Goal: Communication & Community: Answer question/provide support

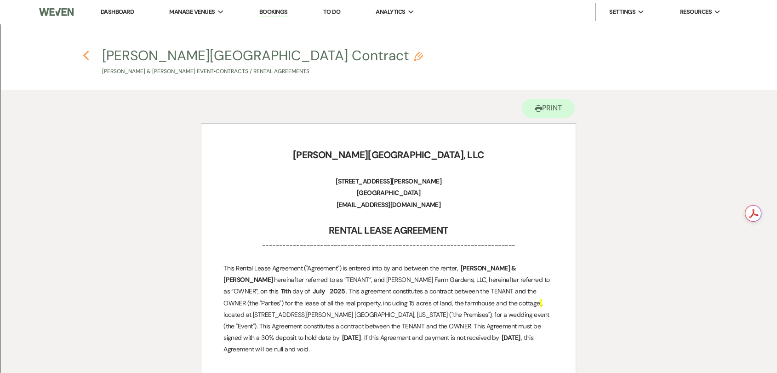
click at [83, 60] on icon "Previous" at bounding box center [86, 55] width 7 height 11
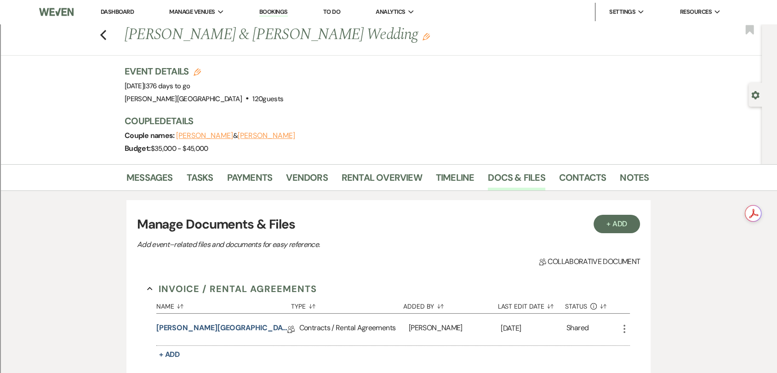
scroll to position [153, 0]
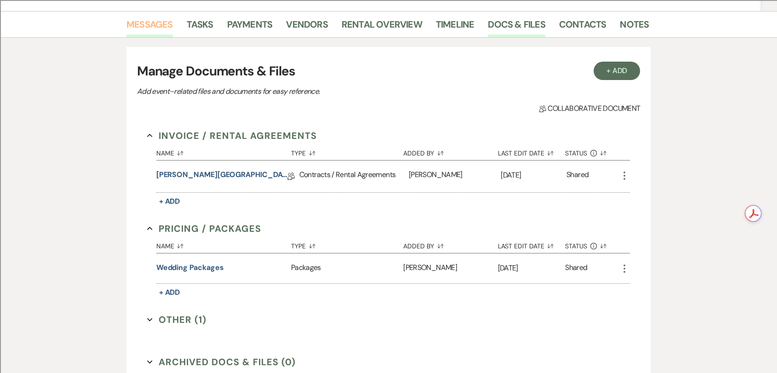
click at [144, 23] on link "Messages" at bounding box center [149, 27] width 46 height 20
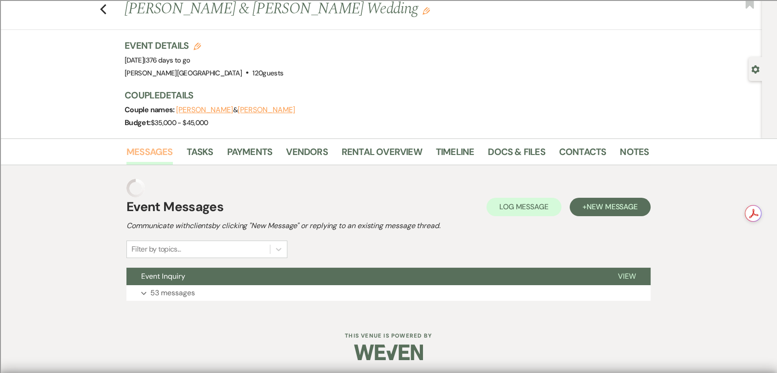
scroll to position [7, 0]
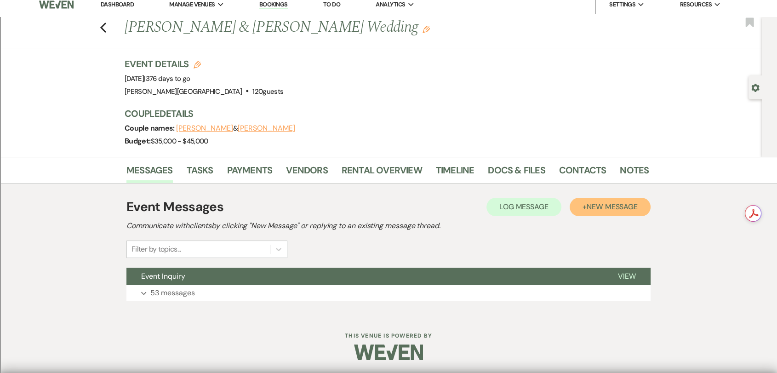
click at [617, 204] on span "New Message" at bounding box center [611, 207] width 51 height 10
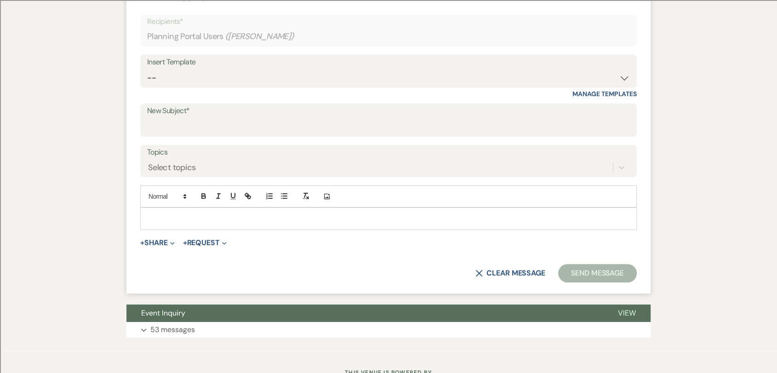
scroll to position [314, 0]
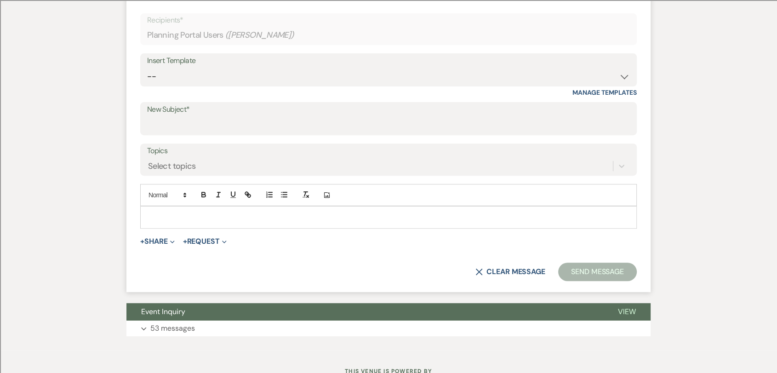
click at [240, 219] on p at bounding box center [389, 217] width 482 height 10
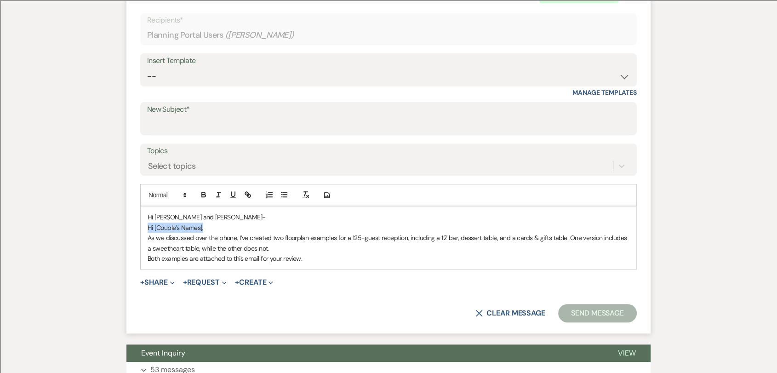
drag, startPoint x: 213, startPoint y: 227, endPoint x: 147, endPoint y: 226, distance: 66.2
click at [148, 226] on p "Hi [Couple’s Names]," at bounding box center [389, 227] width 482 height 10
click at [294, 246] on p "As we discussed over the phone, I’ve created two floorplan examples for a 125-g…" at bounding box center [389, 243] width 482 height 21
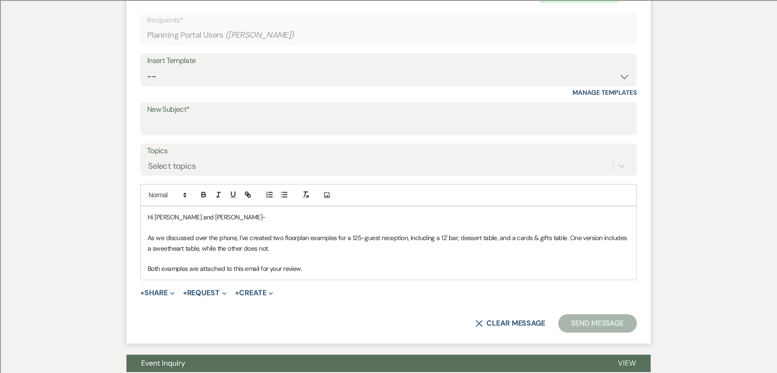
click at [317, 264] on p "Both examples are attached to this email for your review." at bounding box center [389, 268] width 482 height 10
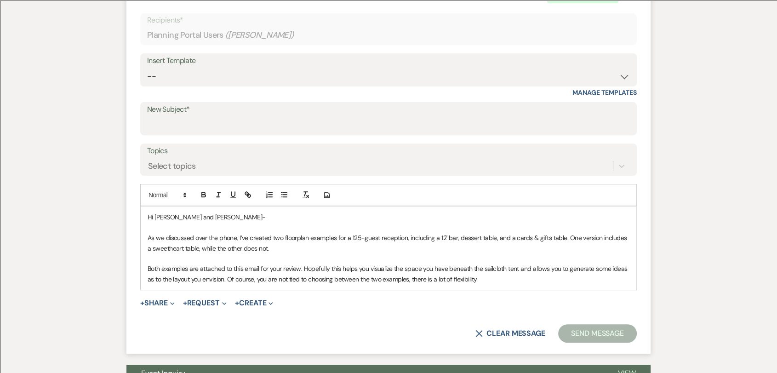
click at [418, 280] on p "Both examples are attached to this email for your review. Hopefully this helps …" at bounding box center [389, 273] width 482 height 21
click at [498, 282] on p "Both examples are attached to this email for your review. Hopefully this helps …" at bounding box center [389, 273] width 482 height 21
click at [493, 280] on p "Both examples are attached to this email for your review. Hopefully this helps …" at bounding box center [389, 273] width 482 height 21
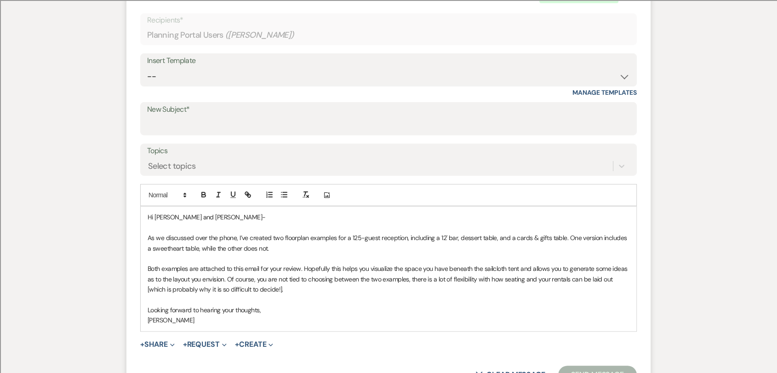
drag, startPoint x: 171, startPoint y: 352, endPoint x: 159, endPoint y: 330, distance: 24.7
click at [172, 352] on form "New Message X Saving draft... Recipients* Planning Portal Users ( [PERSON_NAME]…" at bounding box center [388, 186] width 524 height 416
click at [159, 330] on div "Hi [PERSON_NAME] and [PERSON_NAME]- As we discussed over the phone, I’ve create…" at bounding box center [388, 268] width 495 height 124
click at [161, 341] on button "+ Share Expand" at bounding box center [157, 344] width 34 height 7
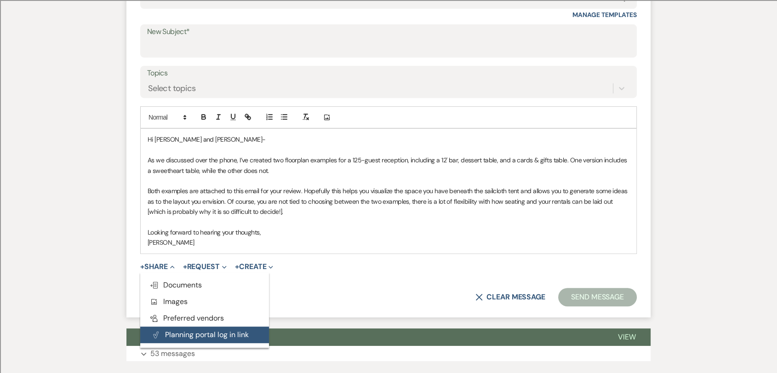
scroll to position [416, 0]
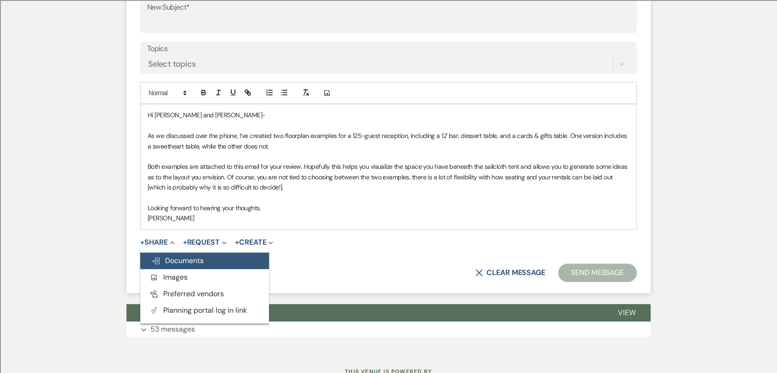
click at [204, 262] on button "Doc Upload Documents" at bounding box center [204, 260] width 129 height 17
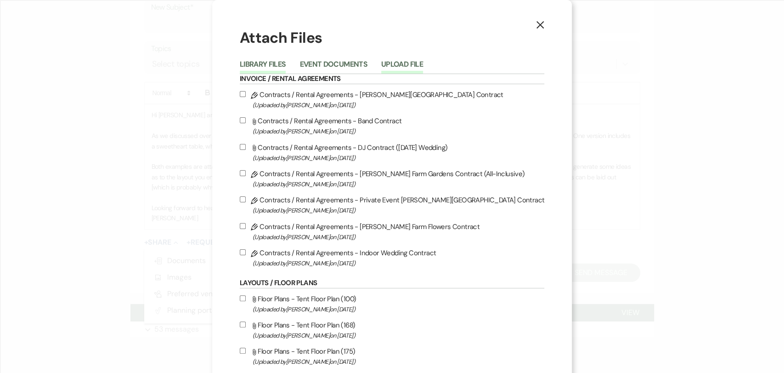
click at [414, 61] on button "Upload File" at bounding box center [402, 67] width 42 height 13
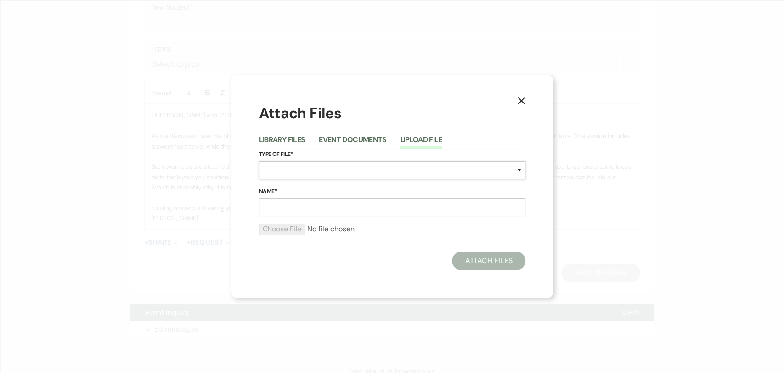
click at [324, 168] on select "Special Event Insurance Vendor Certificate of Insurance Contracts / Rental Agre…" at bounding box center [392, 170] width 267 height 18
select select "24"
click at [259, 161] on select "Special Event Insurance Vendor Certificate of Insurance Contracts / Rental Agre…" at bounding box center [392, 170] width 267 height 18
click at [311, 205] on input "Name*" at bounding box center [392, 207] width 267 height 18
click at [272, 206] on input "125 Reception" at bounding box center [392, 207] width 267 height 18
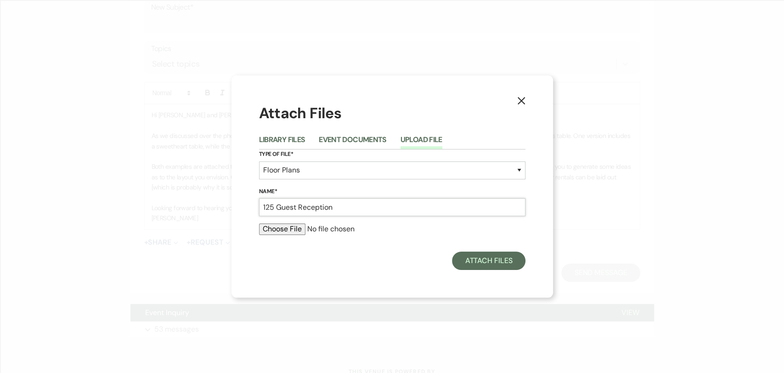
click at [346, 210] on input "125 Guest Reception" at bounding box center [392, 207] width 267 height 18
drag, startPoint x: 393, startPoint y: 208, endPoint x: 242, endPoint y: 208, distance: 151.7
click at [242, 208] on div "X Attach Files Library Files Event Documents Upload File Type of File* Special …" at bounding box center [393, 186] width 322 height 222
click at [352, 205] on input "125 Guest Reception Floorplan" at bounding box center [392, 207] width 267 height 18
type input "125 Guest Reception Floor Plan"
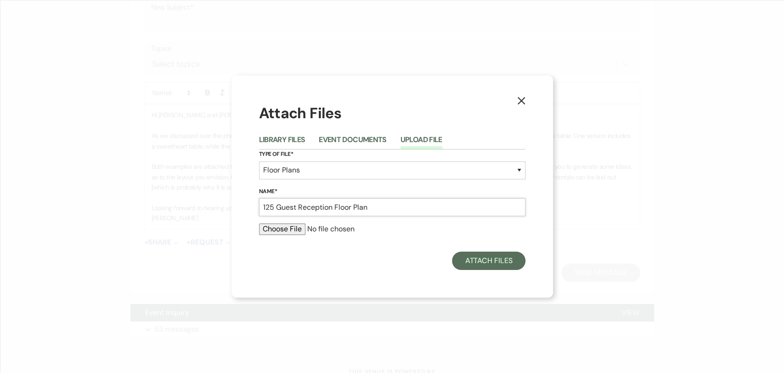
drag, startPoint x: 382, startPoint y: 207, endPoint x: 223, endPoint y: 207, distance: 159.5
click at [223, 207] on div "X Attach Files Library Files Event Documents Upload File Type of File* Special …" at bounding box center [392, 186] width 784 height 373
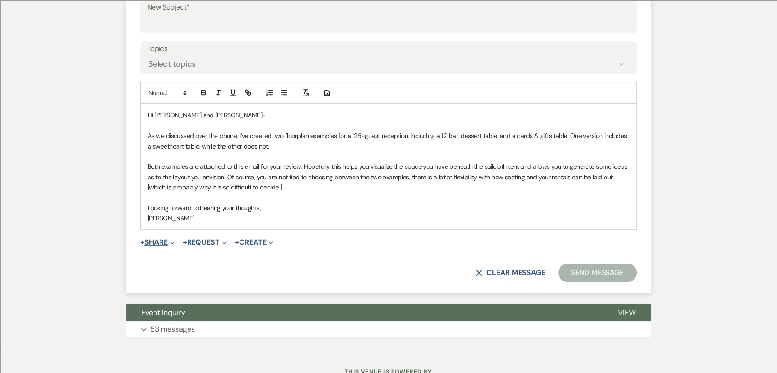
click at [165, 239] on button "+ Share Expand" at bounding box center [157, 242] width 34 height 7
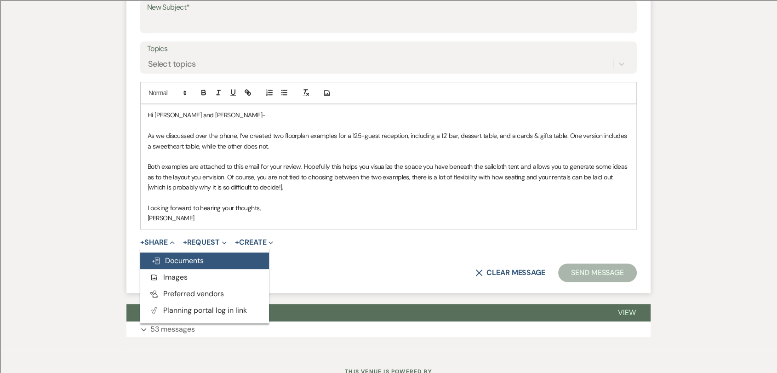
click at [191, 257] on span "Doc Upload Documents" at bounding box center [177, 261] width 52 height 10
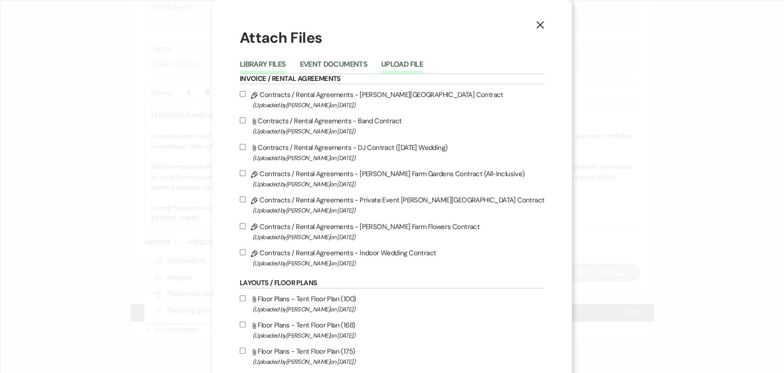
click at [421, 61] on button "Upload File" at bounding box center [402, 67] width 42 height 13
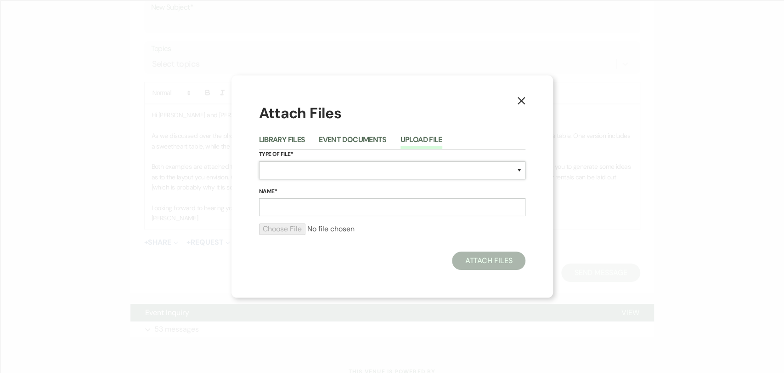
click at [313, 169] on select "Special Event Insurance Vendor Certificate of Insurance Contracts / Rental Agre…" at bounding box center [392, 170] width 267 height 18
select select "24"
click at [259, 161] on select "Special Event Insurance Vendor Certificate of Insurance Contracts / Rental Agre…" at bounding box center [392, 170] width 267 height 18
click at [310, 207] on input "Name*" at bounding box center [392, 207] width 267 height 18
click at [308, 209] on input "125" at bounding box center [392, 207] width 267 height 18
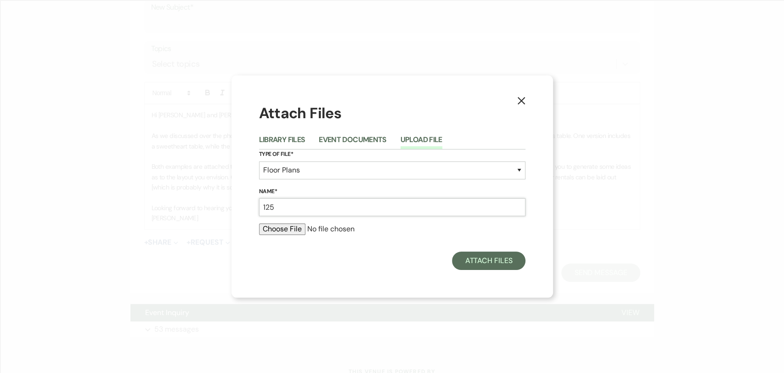
click at [308, 209] on input "125" at bounding box center [392, 207] width 267 height 18
click at [308, 208] on input "125" at bounding box center [392, 207] width 267 height 18
click at [344, 208] on input "125" at bounding box center [392, 207] width 267 height 18
click at [352, 206] on input "125" at bounding box center [392, 207] width 267 height 18
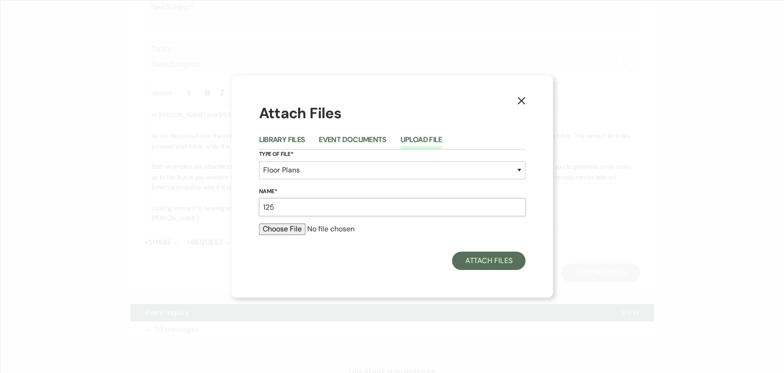
type input "125 Guest Reception Floor Plan"
drag, startPoint x: 369, startPoint y: 207, endPoint x: 261, endPoint y: 207, distance: 108.5
click at [261, 207] on input "125 Guest Reception Floor Plan" at bounding box center [392, 207] width 267 height 18
click at [267, 231] on input "file" at bounding box center [392, 228] width 267 height 11
type input "C:\fakepath\125 Guest Reception.pdf"
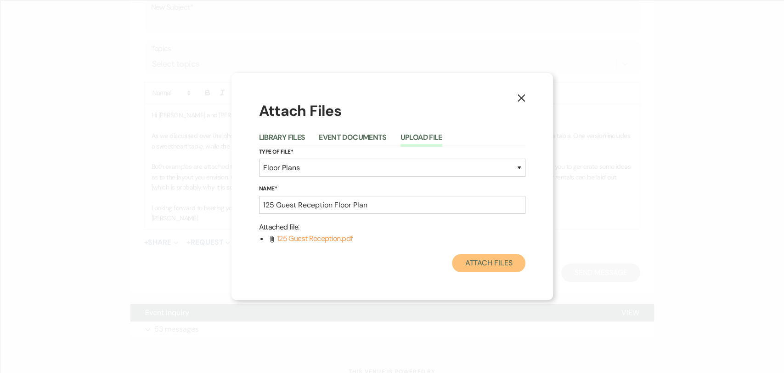
click at [483, 265] on button "Attach Files" at bounding box center [488, 263] width 73 height 18
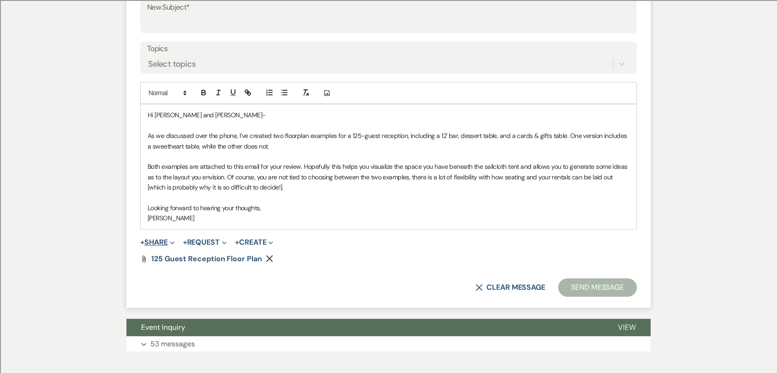
click at [155, 240] on button "+ Share Expand" at bounding box center [157, 242] width 34 height 7
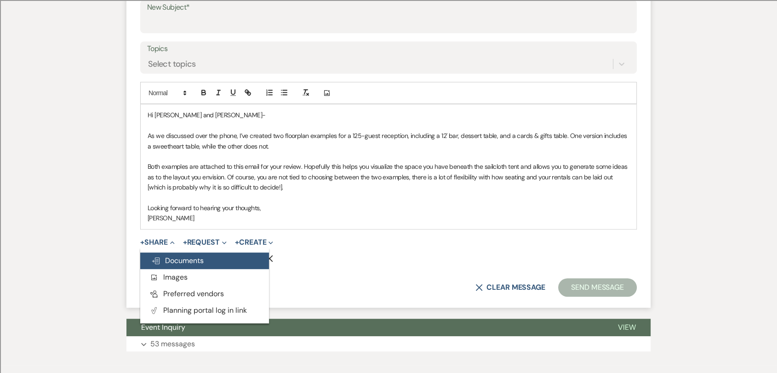
click at [181, 261] on span "Doc Upload Documents" at bounding box center [177, 261] width 52 height 10
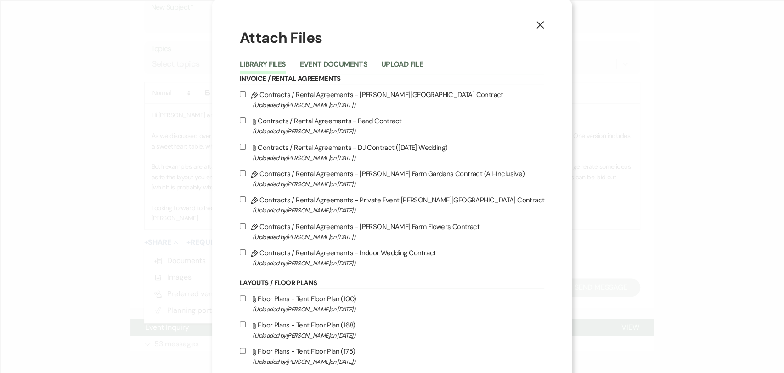
click at [401, 58] on li "Upload File" at bounding box center [409, 65] width 56 height 15
click at [403, 66] on button "Upload File" at bounding box center [402, 67] width 42 height 13
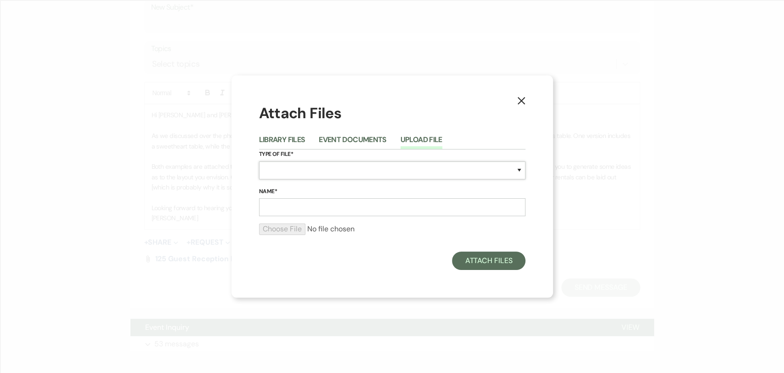
click at [327, 167] on select "Special Event Insurance Vendor Certificate of Insurance Contracts / Rental Agre…" at bounding box center [392, 170] width 267 height 18
select select "24"
click at [259, 161] on select "Special Event Insurance Vendor Certificate of Insurance Contracts / Rental Agre…" at bounding box center [392, 170] width 267 height 18
click at [314, 204] on input "Name*" at bounding box center [392, 207] width 267 height 18
paste input "125 Guest Reception Floor Plan"
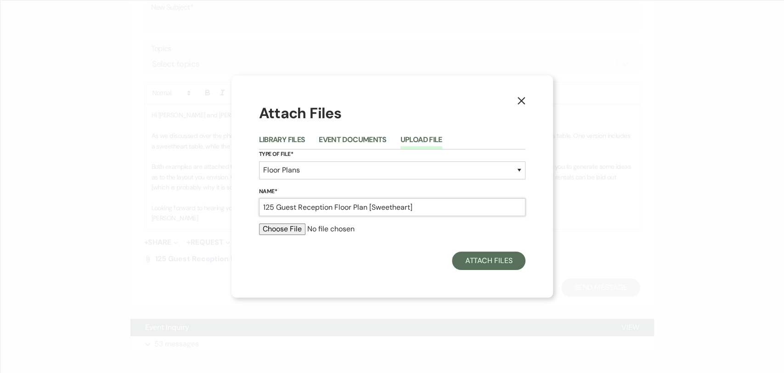
type input "125 Guest Reception Floor Plan [Sweetheart]"
click at [282, 232] on input "file" at bounding box center [392, 228] width 267 height 11
type input "C:\fakepath\125 Guest Reception [Sweetheart].pdf"
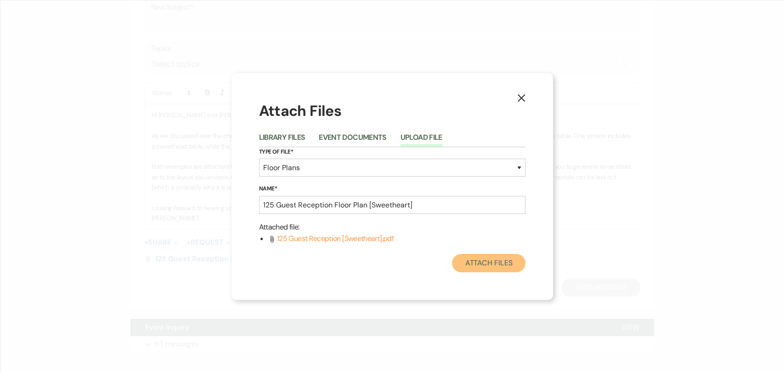
click at [499, 265] on button "Attach Files" at bounding box center [488, 263] width 73 height 18
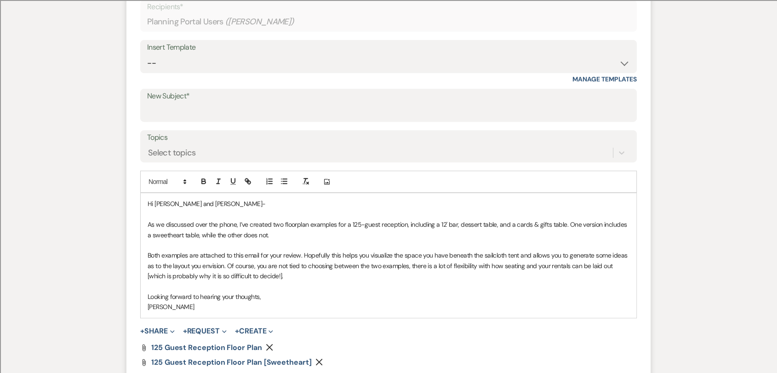
scroll to position [263, 0]
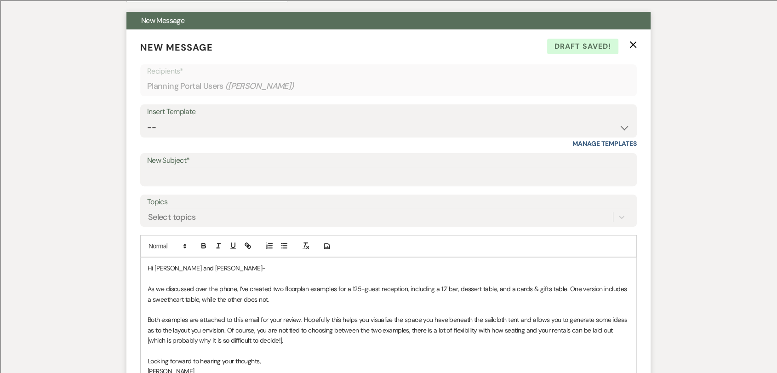
click at [220, 162] on label "New Subject*" at bounding box center [388, 160] width 483 height 13
click at [220, 167] on input "New Subject*" at bounding box center [388, 176] width 483 height 18
paste input "Reception Floorplan Examples"
click at [122, 185] on div "Messages Tasks Payments Vendors Rental Overview Timeline Docs & Files Contacts …" at bounding box center [388, 217] width 777 height 632
click at [206, 176] on input "Reception Floorplan Examples" at bounding box center [388, 176] width 483 height 18
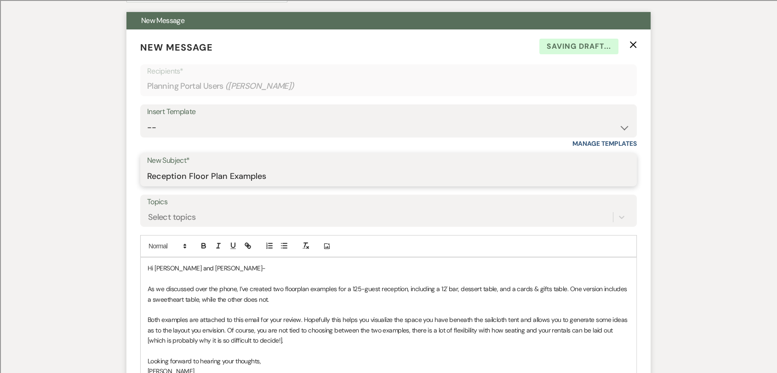
type input "Reception Floor Plan Examples"
click at [296, 291] on p "As we discussed over the phone, I’ve created two floorplan examples for a 125-g…" at bounding box center [389, 294] width 482 height 21
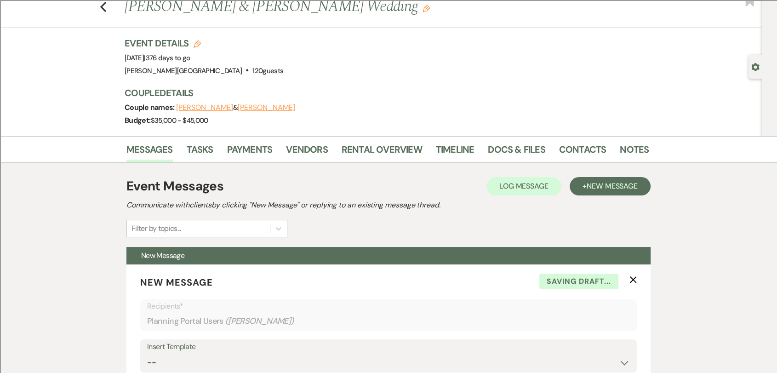
scroll to position [0, 0]
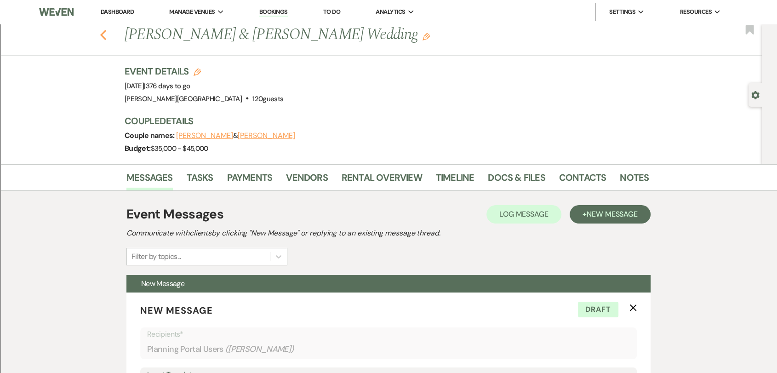
click at [107, 36] on icon "Previous" at bounding box center [103, 34] width 7 height 11
select select "8"
select select "2"
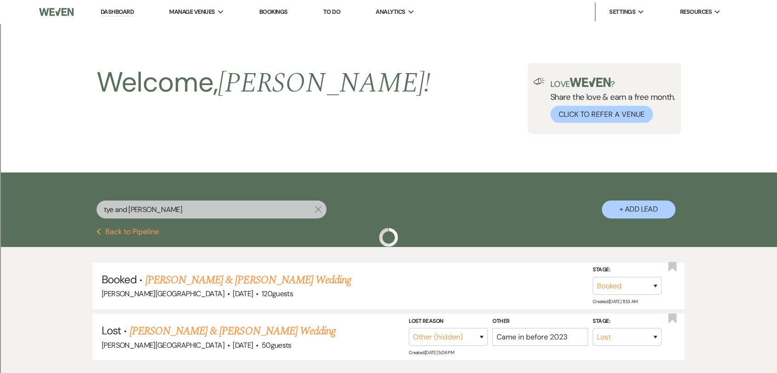
scroll to position [62, 0]
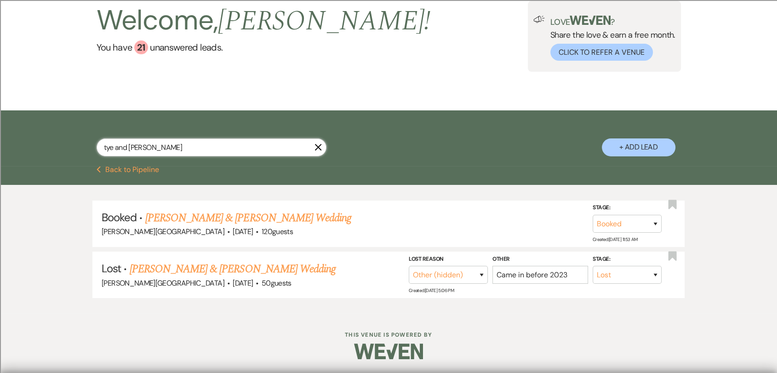
click at [199, 148] on input "tye and [PERSON_NAME]" at bounding box center [212, 147] width 230 height 18
type input "[PERSON_NAME]"
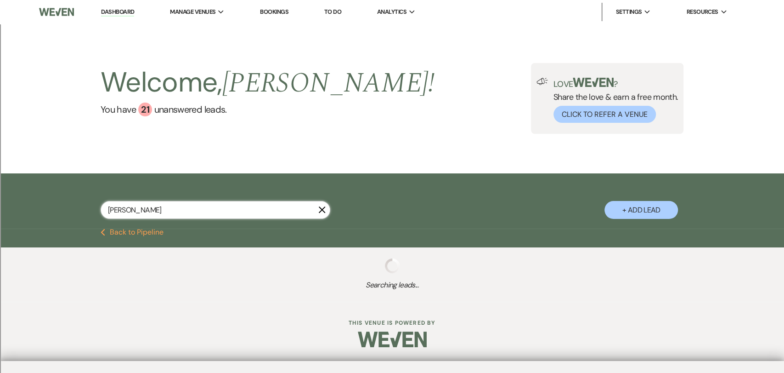
select select "8"
select select "2"
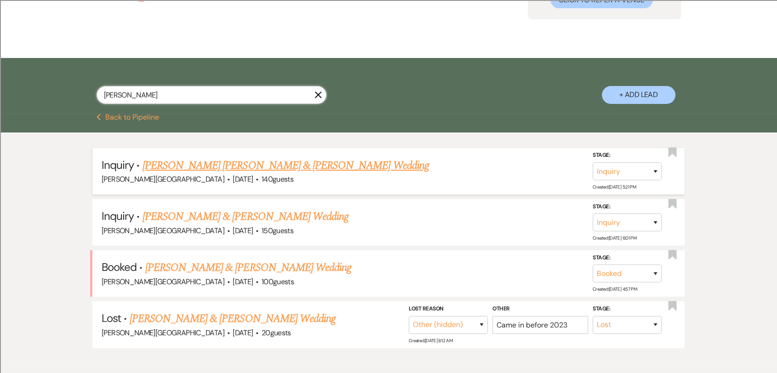
scroll to position [153, 0]
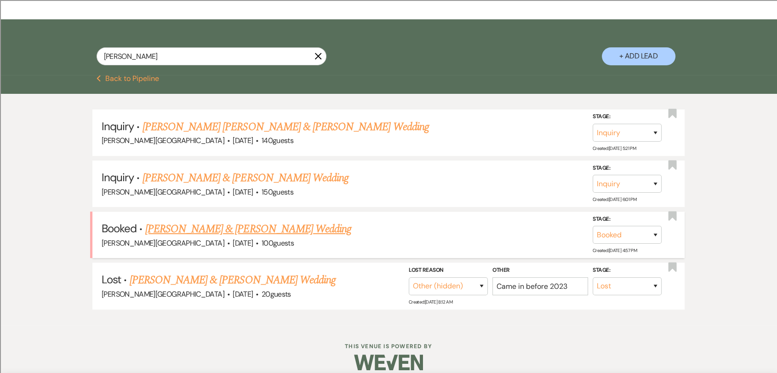
click at [275, 235] on link "[PERSON_NAME] & [PERSON_NAME] Wedding" at bounding box center [248, 229] width 206 height 17
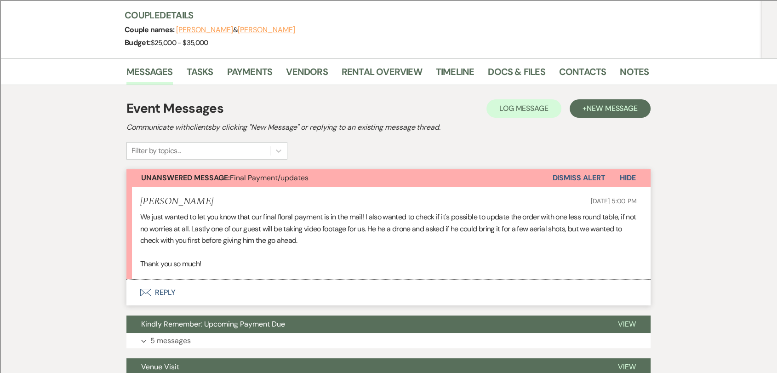
scroll to position [102, 0]
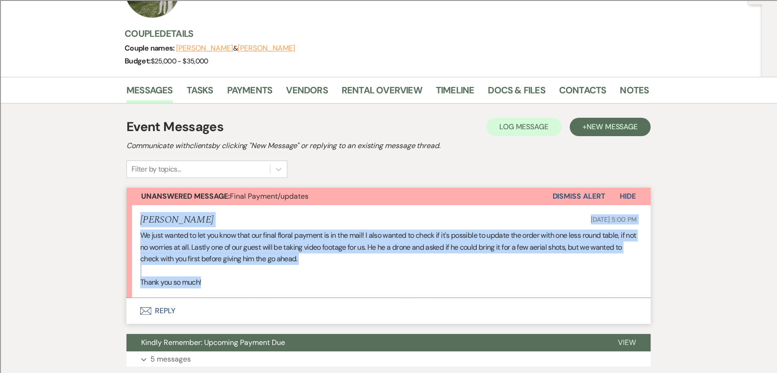
drag, startPoint x: 231, startPoint y: 285, endPoint x: 138, endPoint y: 221, distance: 113.3
click at [137, 221] on li "[PERSON_NAME] [DATE] 5:00 PM We just wanted to let you know that our final flor…" at bounding box center [388, 251] width 524 height 93
copy li "[PERSON_NAME] [DATE] 5:00 PM We just wanted to let you know that our final flor…"
click at [510, 91] on link "Docs & Files" at bounding box center [516, 93] width 57 height 20
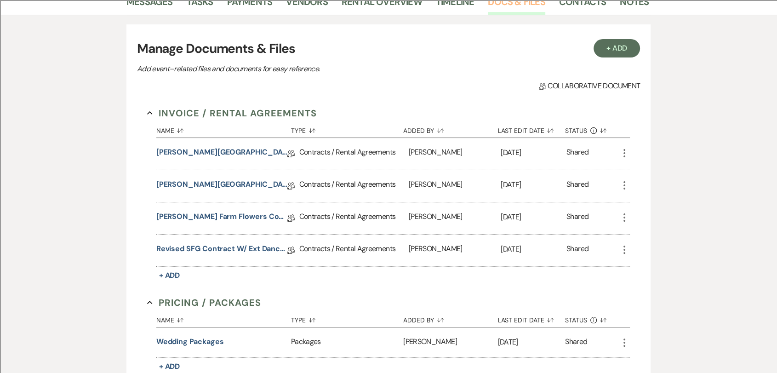
scroll to position [204, 0]
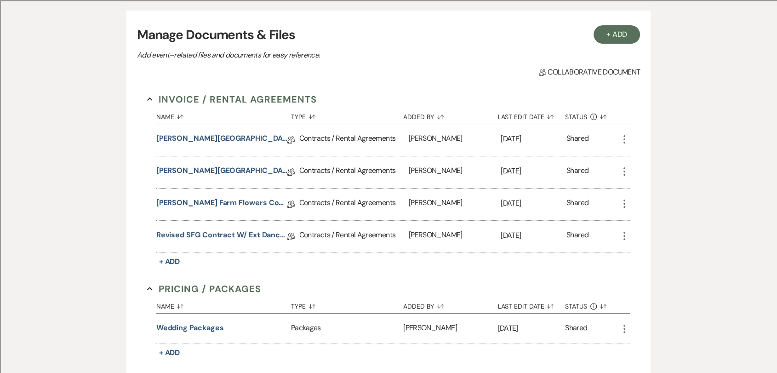
click at [625, 237] on icon "More" at bounding box center [624, 235] width 11 height 11
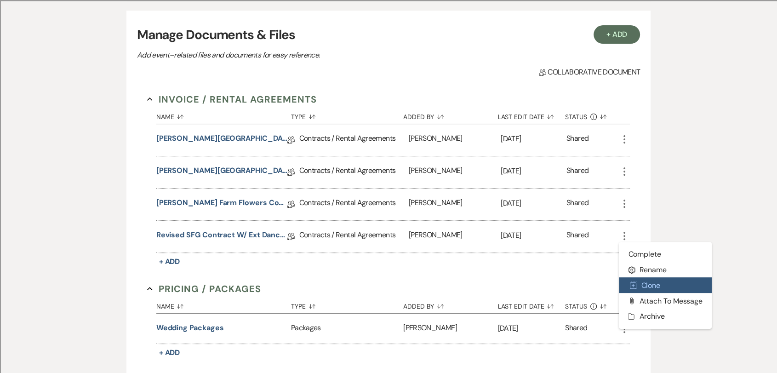
click at [651, 280] on button "Duplicate Clone" at bounding box center [665, 285] width 93 height 16
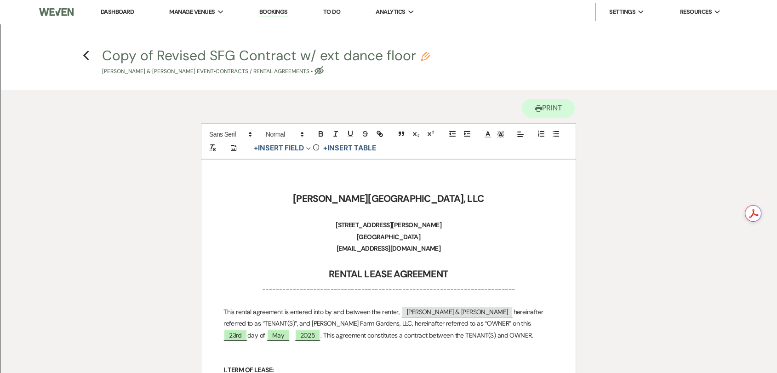
click at [185, 55] on button "Copy of Revised SFG Contract w/ ext dance floor Pencil [PERSON_NAME] & [PERSON_…" at bounding box center [266, 62] width 328 height 27
select select "10"
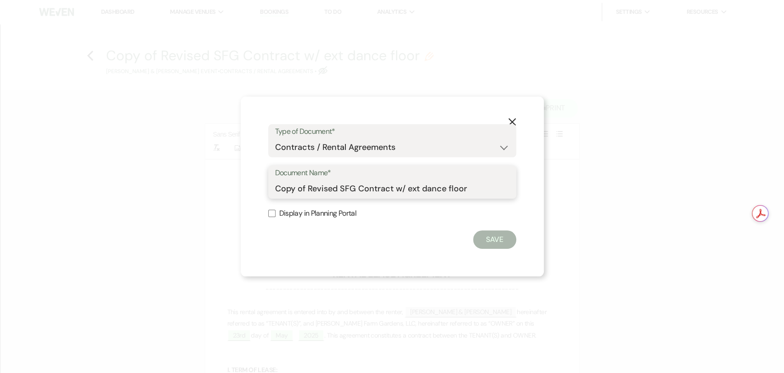
drag, startPoint x: 307, startPoint y: 189, endPoint x: 257, endPoint y: 185, distance: 49.4
click at [257, 185] on div "X Type of Document* Special Event Insurance Vendor Certificate of Insurance Con…" at bounding box center [392, 187] width 303 height 180
click at [368, 188] on input "Revised SFG Contract w/ ext dance floor" at bounding box center [392, 189] width 234 height 18
drag, startPoint x: 363, startPoint y: 188, endPoint x: 438, endPoint y: 189, distance: 74.5
click at [438, 189] on input "Revised SFG Contract w/ ext dance floor" at bounding box center [392, 189] width 234 height 18
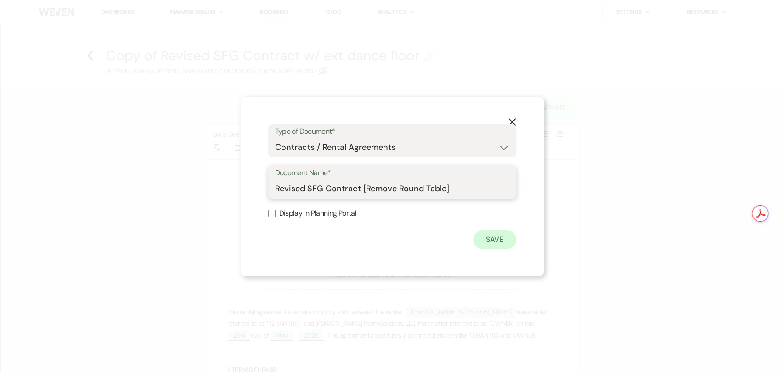
type input "Revised SFG Contract [Remove Round Table]"
click at [500, 236] on button "Save" at bounding box center [494, 239] width 43 height 18
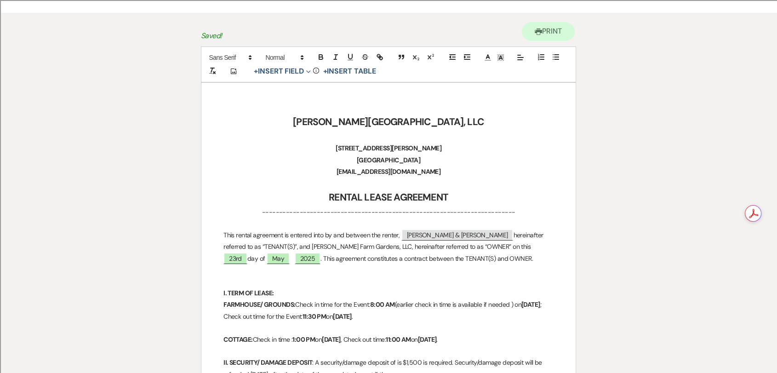
scroll to position [153, 0]
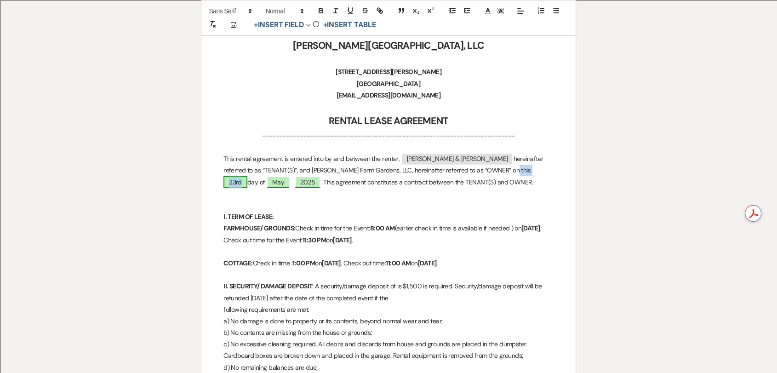
click at [247, 176] on span "23rd" at bounding box center [235, 182] width 24 height 12
select select "owner"
select select "Number"
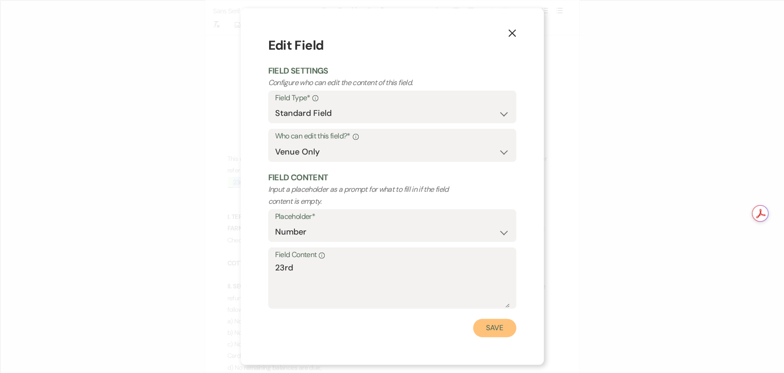
click at [476, 327] on button "Save" at bounding box center [494, 327] width 43 height 18
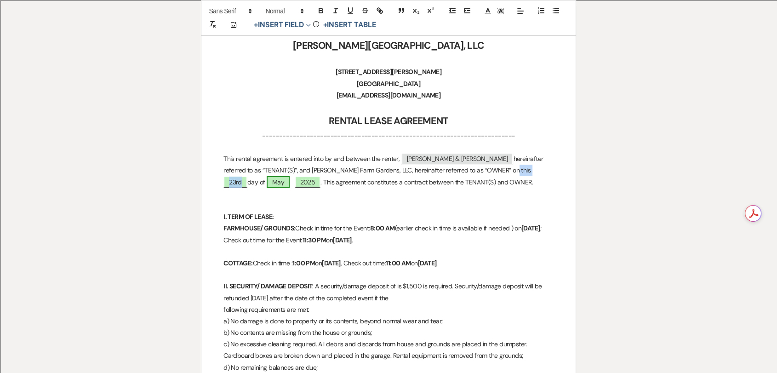
click at [290, 176] on span "May" at bounding box center [278, 182] width 23 height 12
select select "owner"
select select "custom_placeholder"
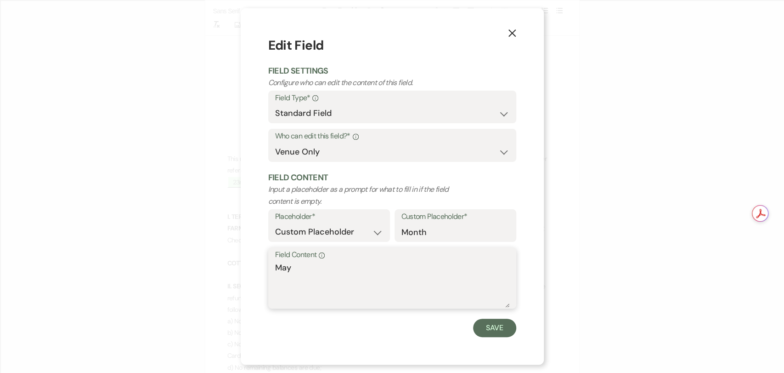
drag, startPoint x: 290, startPoint y: 274, endPoint x: 276, endPoint y: 271, distance: 14.1
click at [276, 273] on textarea "May" at bounding box center [392, 284] width 234 height 46
type textarea "August"
click at [480, 329] on button "Save" at bounding box center [494, 327] width 43 height 18
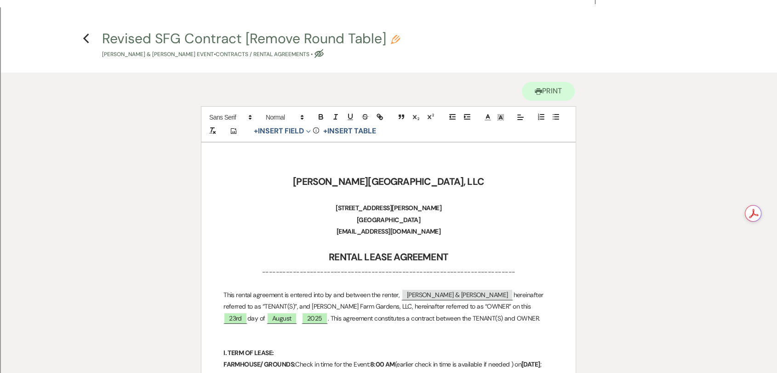
scroll to position [0, 0]
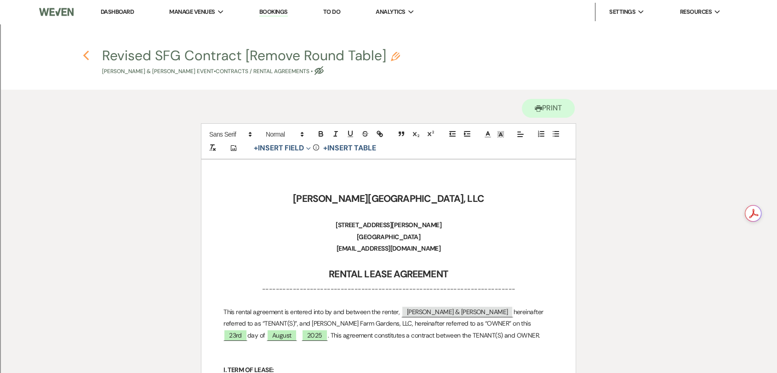
click at [85, 54] on use "button" at bounding box center [86, 56] width 6 height 10
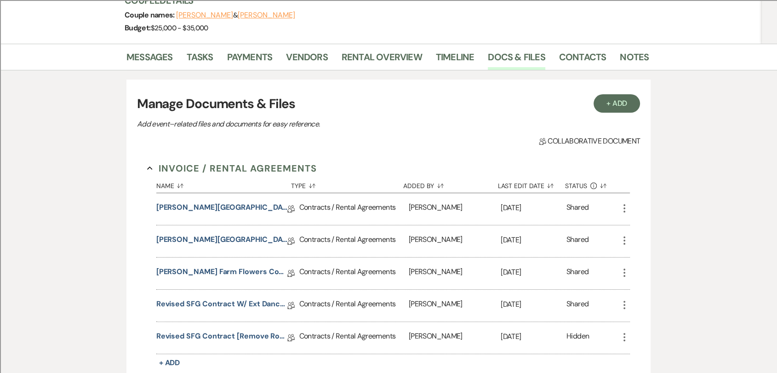
scroll to position [51, 0]
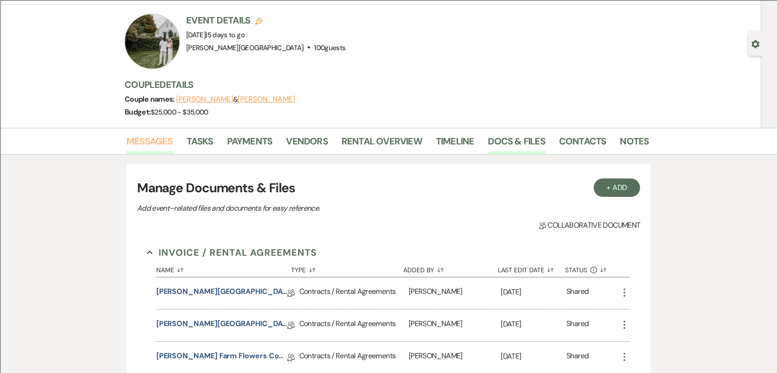
click at [153, 137] on link "Messages" at bounding box center [149, 144] width 46 height 20
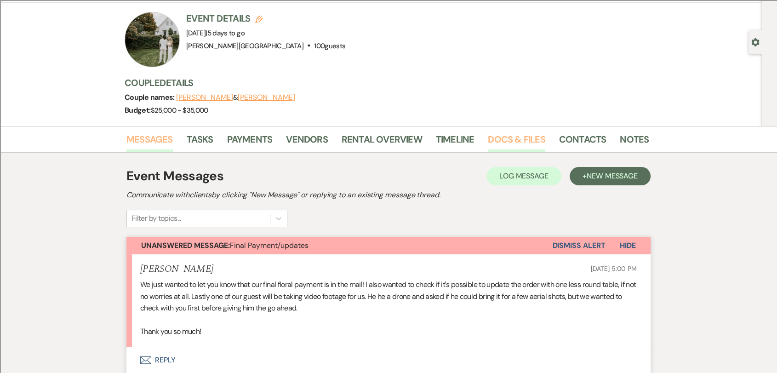
scroll to position [51, 0]
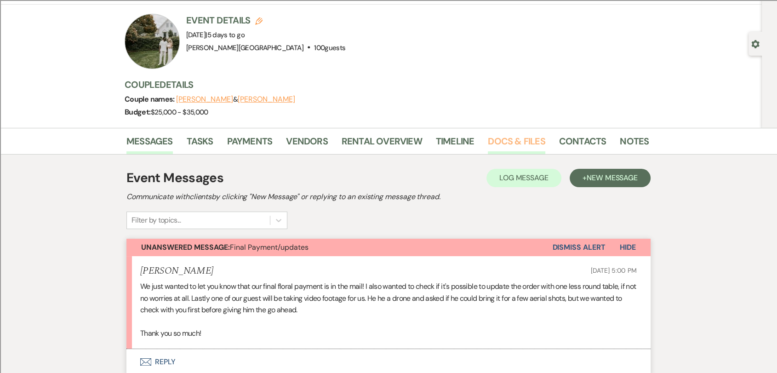
click at [516, 142] on link "Docs & Files" at bounding box center [516, 144] width 57 height 20
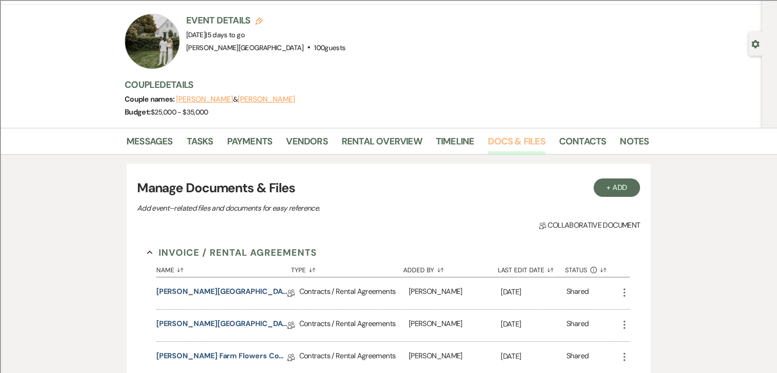
scroll to position [204, 0]
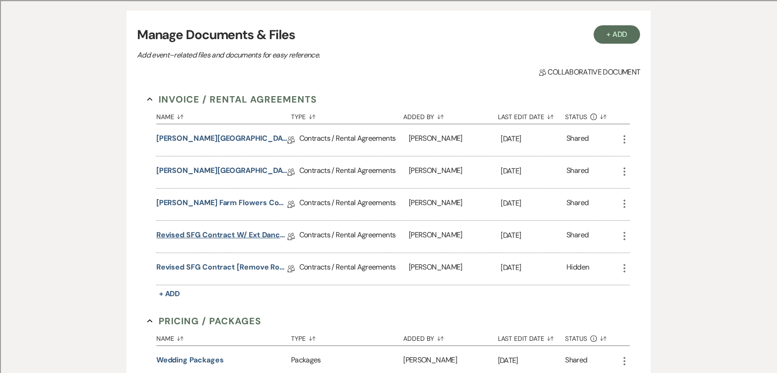
click at [254, 236] on link "Revised SFG Contract w/ ext dance floor" at bounding box center [221, 236] width 131 height 14
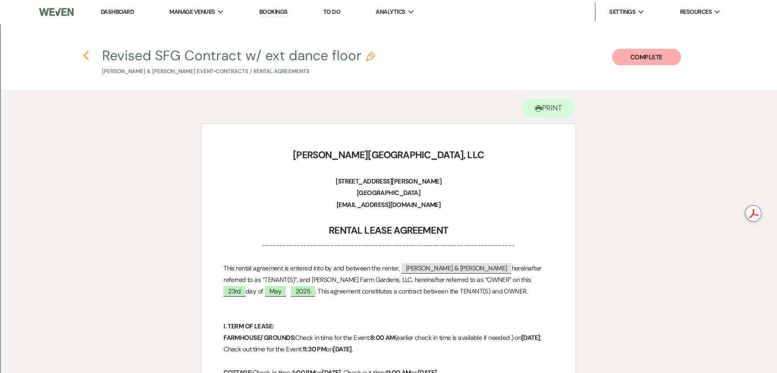
click at [84, 56] on use "button" at bounding box center [86, 56] width 6 height 10
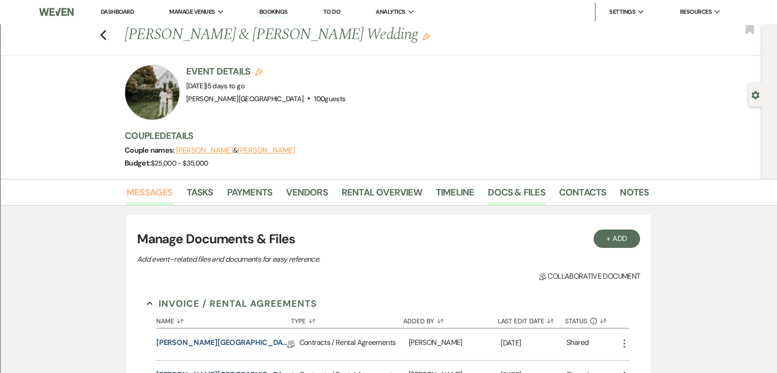
click at [158, 192] on link "Messages" at bounding box center [149, 195] width 46 height 20
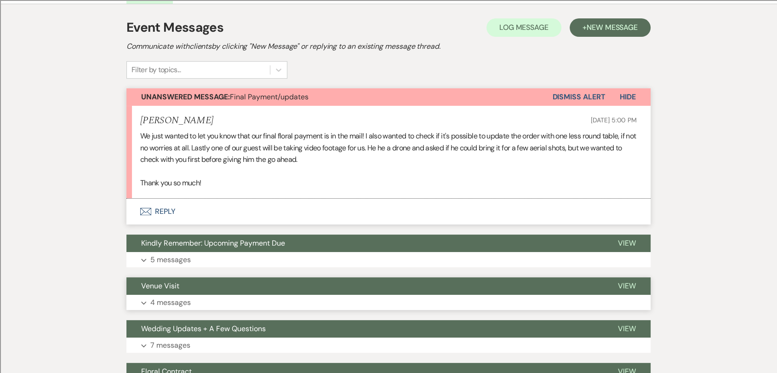
scroll to position [255, 0]
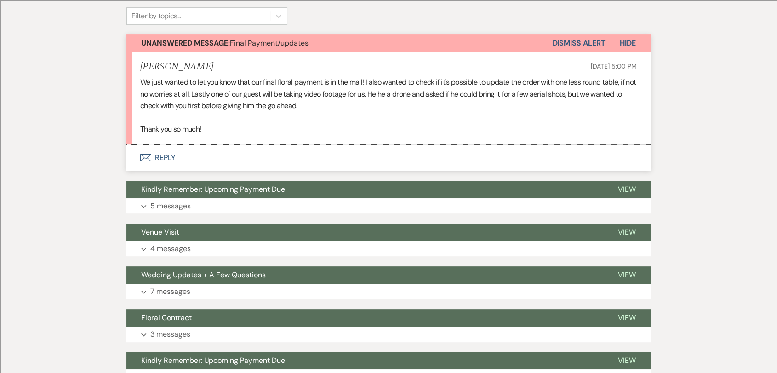
click at [168, 155] on button "Envelope Reply" at bounding box center [388, 158] width 524 height 26
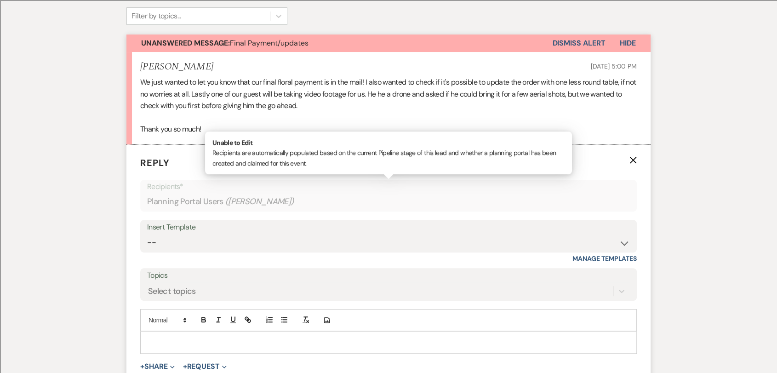
scroll to position [349, 0]
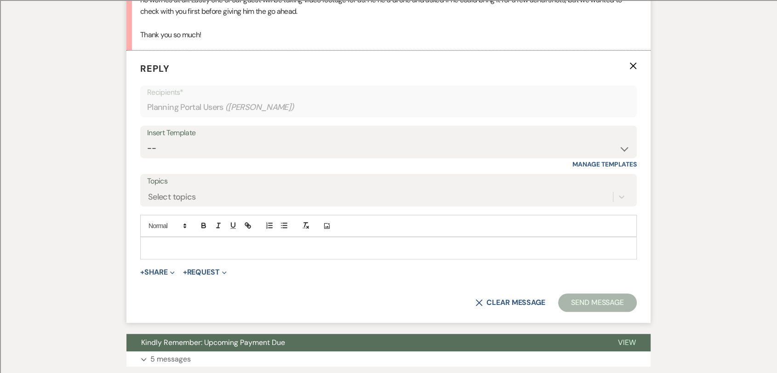
click at [233, 250] on p at bounding box center [389, 248] width 482 height 10
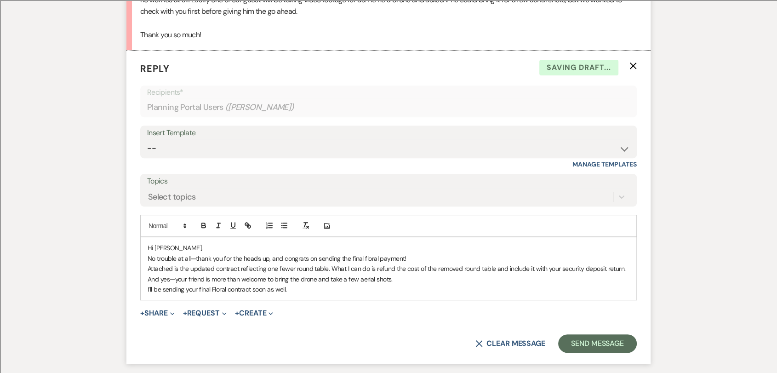
click at [214, 251] on p "Hi [PERSON_NAME]," at bounding box center [389, 248] width 482 height 10
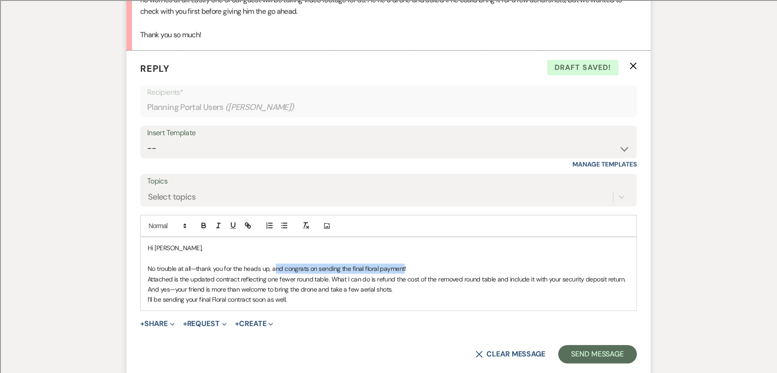
drag, startPoint x: 402, startPoint y: 267, endPoint x: 275, endPoint y: 266, distance: 127.3
click at [275, 266] on p "No trouble at all—thank you for the heads up, and congrats on sending the final…" at bounding box center [389, 268] width 482 height 10
click at [324, 270] on p "No trouble at all—thank you for the heads up, and congrats on sending the final…" at bounding box center [389, 268] width 482 height 10
drag, startPoint x: 377, startPoint y: 266, endPoint x: 280, endPoint y: 266, distance: 97.4
click at [280, 266] on p "No trouble at all—thank you for the heads up, and congrats on sending the final…" at bounding box center [389, 268] width 482 height 10
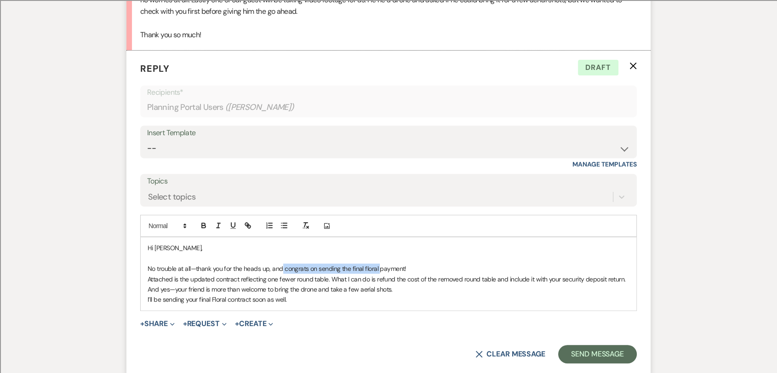
click at [315, 266] on p "No trouble at all—thank you for the heads up, and congrats on sending the final…" at bounding box center [389, 268] width 482 height 10
drag, startPoint x: 268, startPoint y: 268, endPoint x: 340, endPoint y: 269, distance: 72.2
click at [340, 269] on p "No trouble at all—thank you for the heads up, and congrats on sending the final…" at bounding box center [389, 268] width 482 height 10
click at [364, 267] on p "No trouble at all—thank you for the heads up regarding the final floral payment!" at bounding box center [389, 268] width 482 height 10
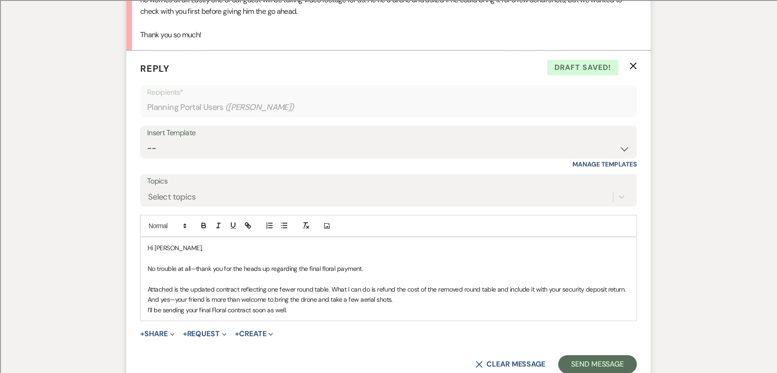
click at [627, 289] on p "Attached is the updated contract reflecting one fewer round table. What I can d…" at bounding box center [389, 289] width 482 height 10
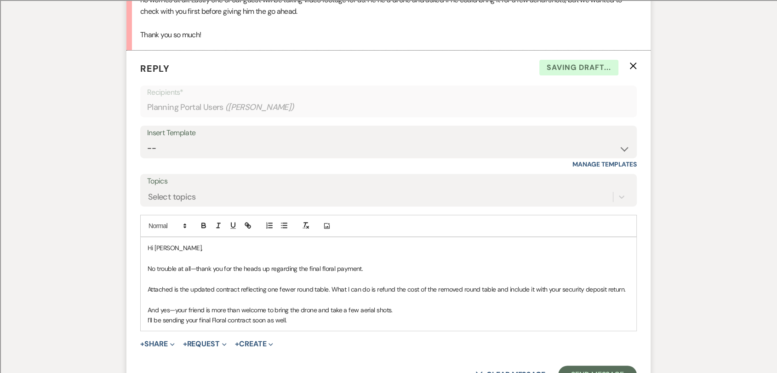
click at [418, 311] on p "And yes—your friend is more than welcome to bring the drone and take a few aeri…" at bounding box center [389, 310] width 482 height 10
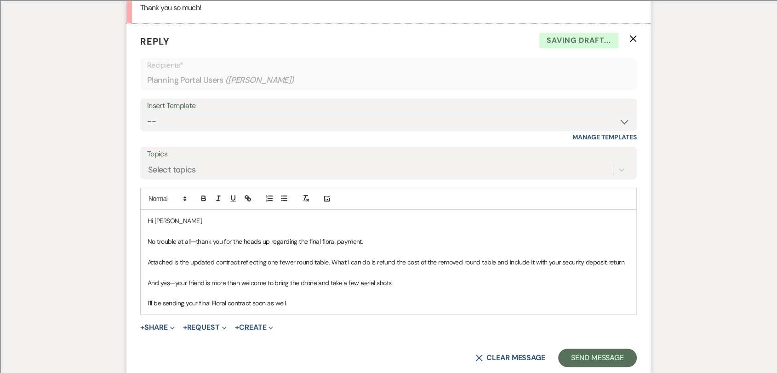
scroll to position [400, 0]
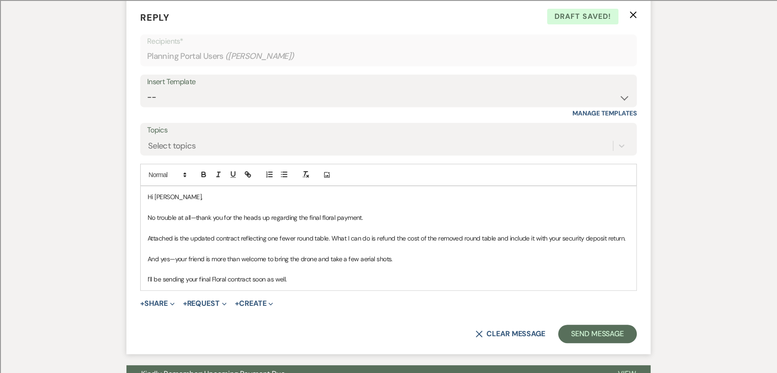
click at [296, 281] on p "I’ll be sending your final Floral contract soon as well." at bounding box center [389, 279] width 482 height 10
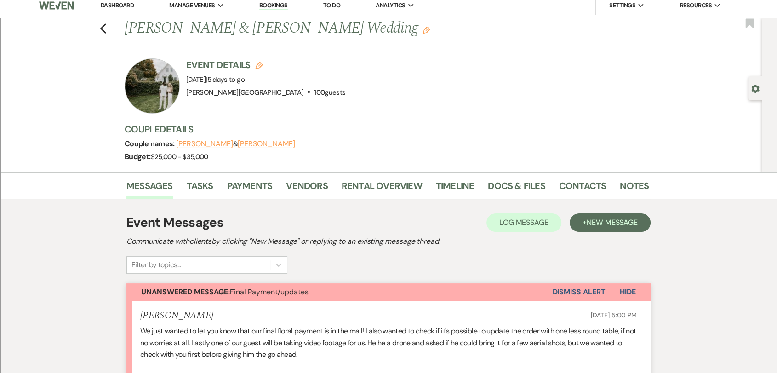
scroll to position [0, 0]
